Goal: Find specific page/section

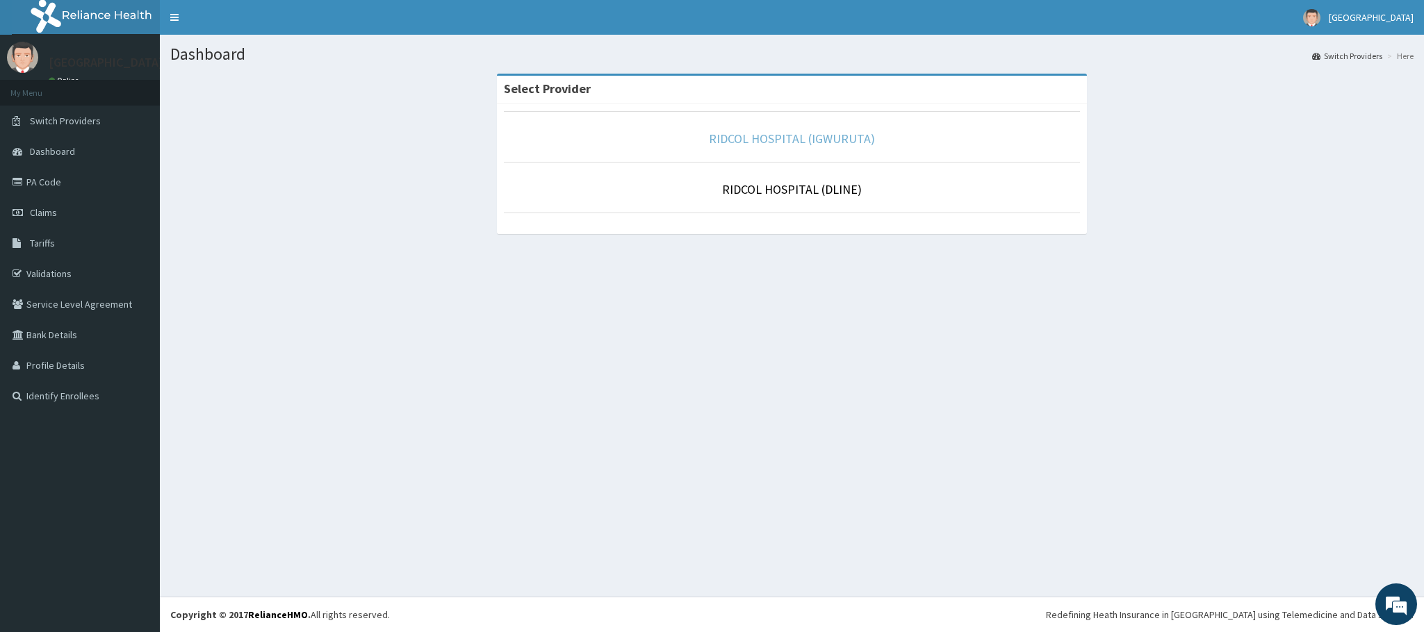
click at [785, 136] on link "RIDCOL HOSPITAL (IGWURUTA)" at bounding box center [792, 139] width 166 height 16
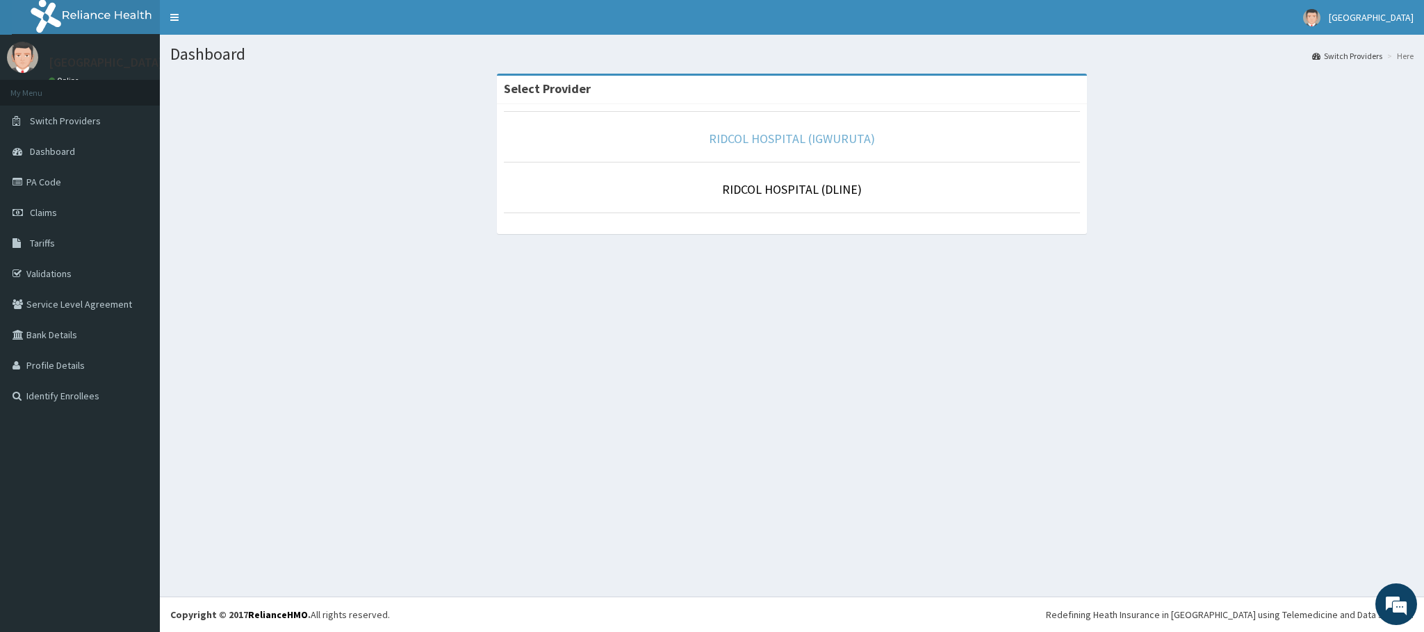
click at [785, 136] on link "RIDCOL HOSPITAL (IGWURUTA)" at bounding box center [792, 139] width 166 height 16
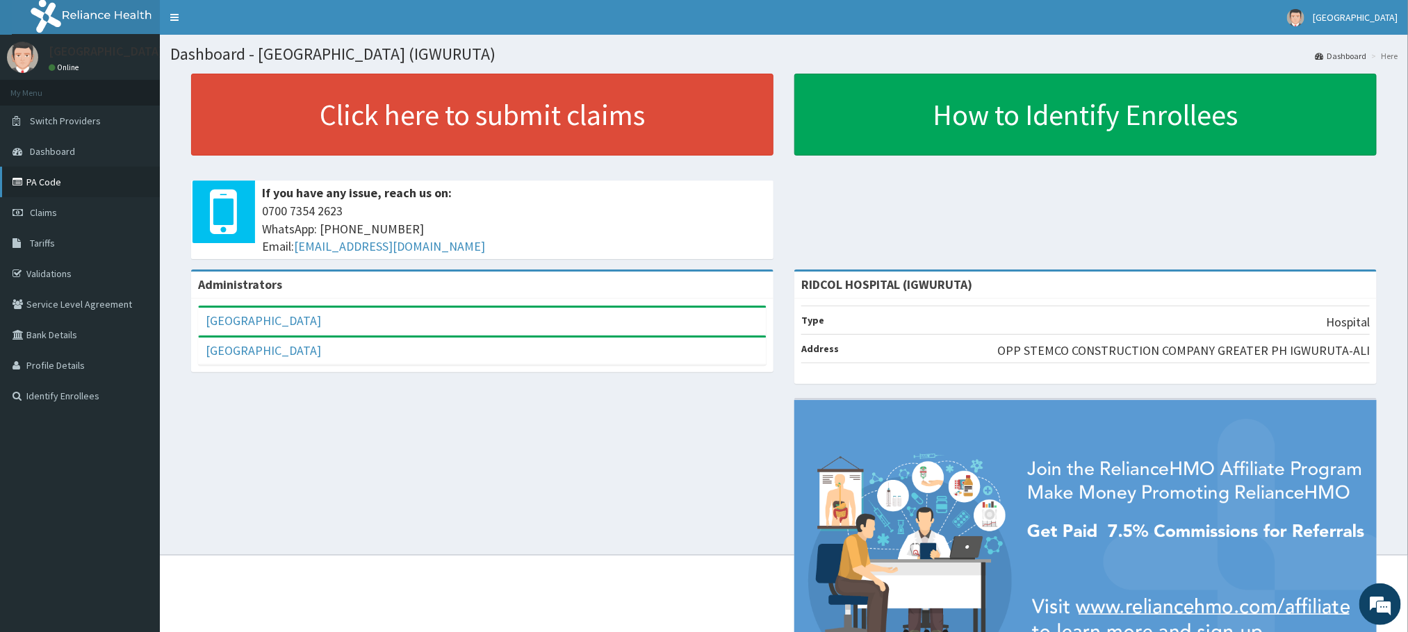
click at [46, 183] on link "PA Code" at bounding box center [80, 182] width 160 height 31
